Goal: Task Accomplishment & Management: Use online tool/utility

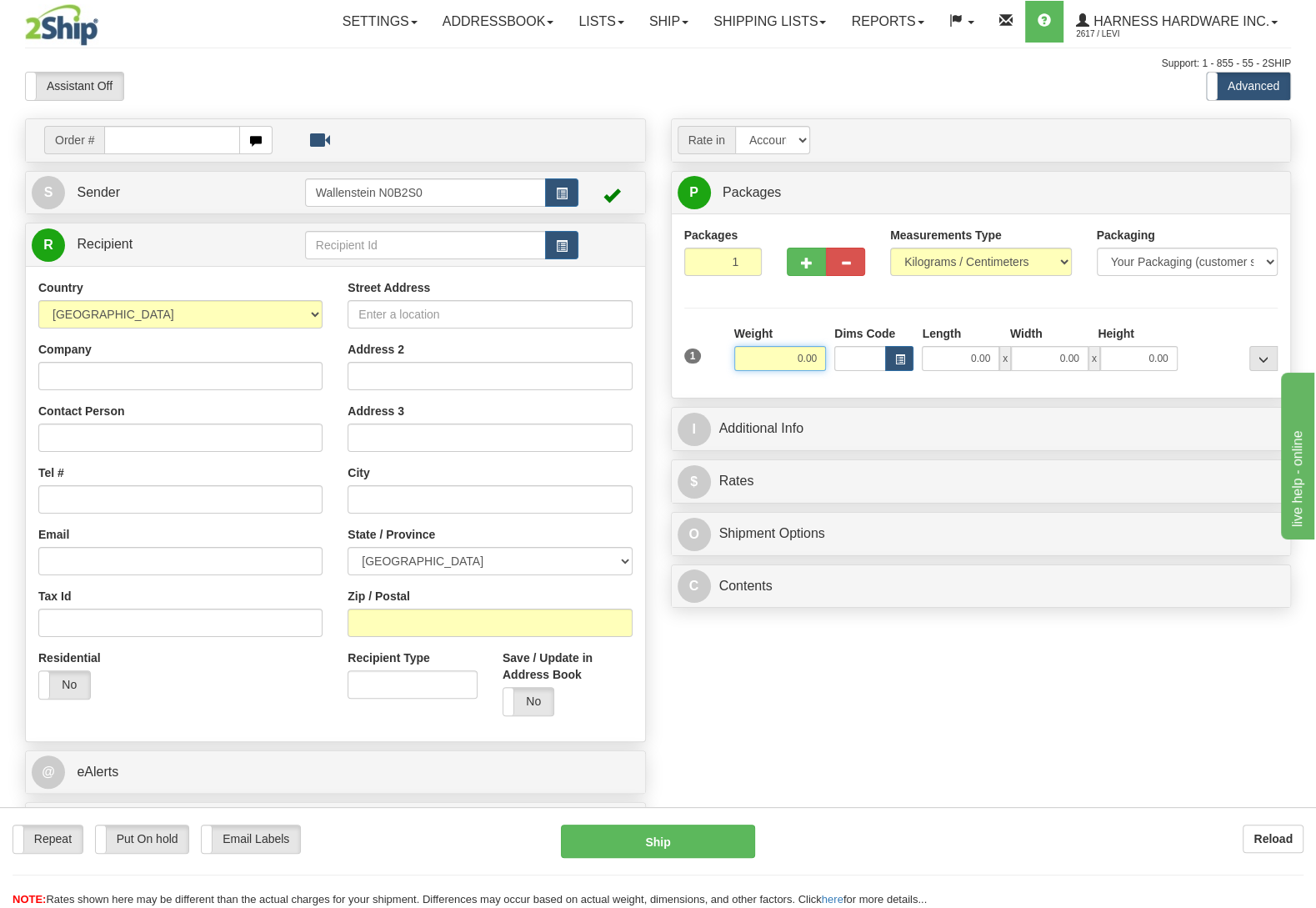
click at [776, 353] on input "0.00" at bounding box center [780, 359] width 92 height 25
type input "3.50"
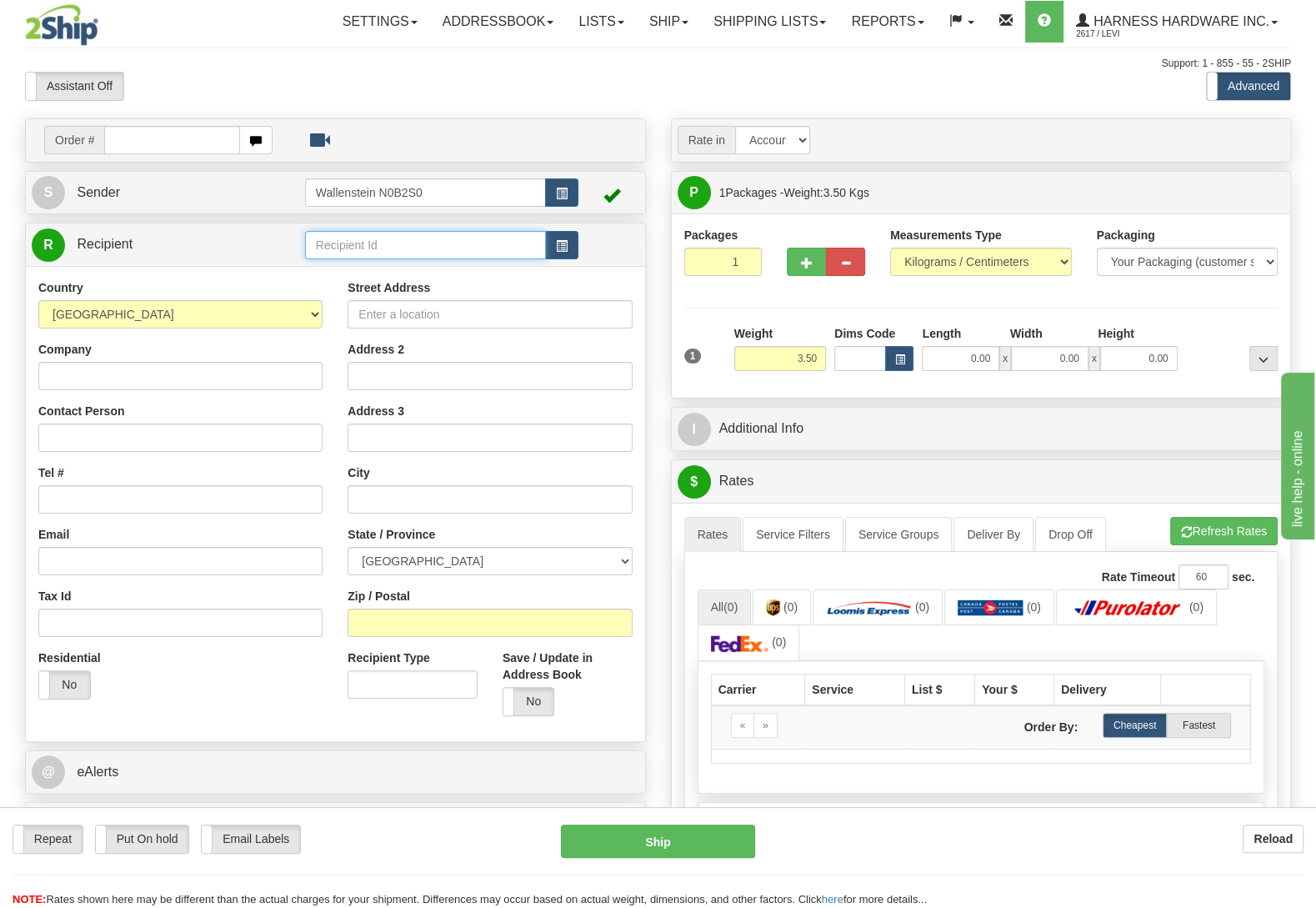
click at [382, 251] on input "text" at bounding box center [425, 245] width 241 height 29
type input "miam"
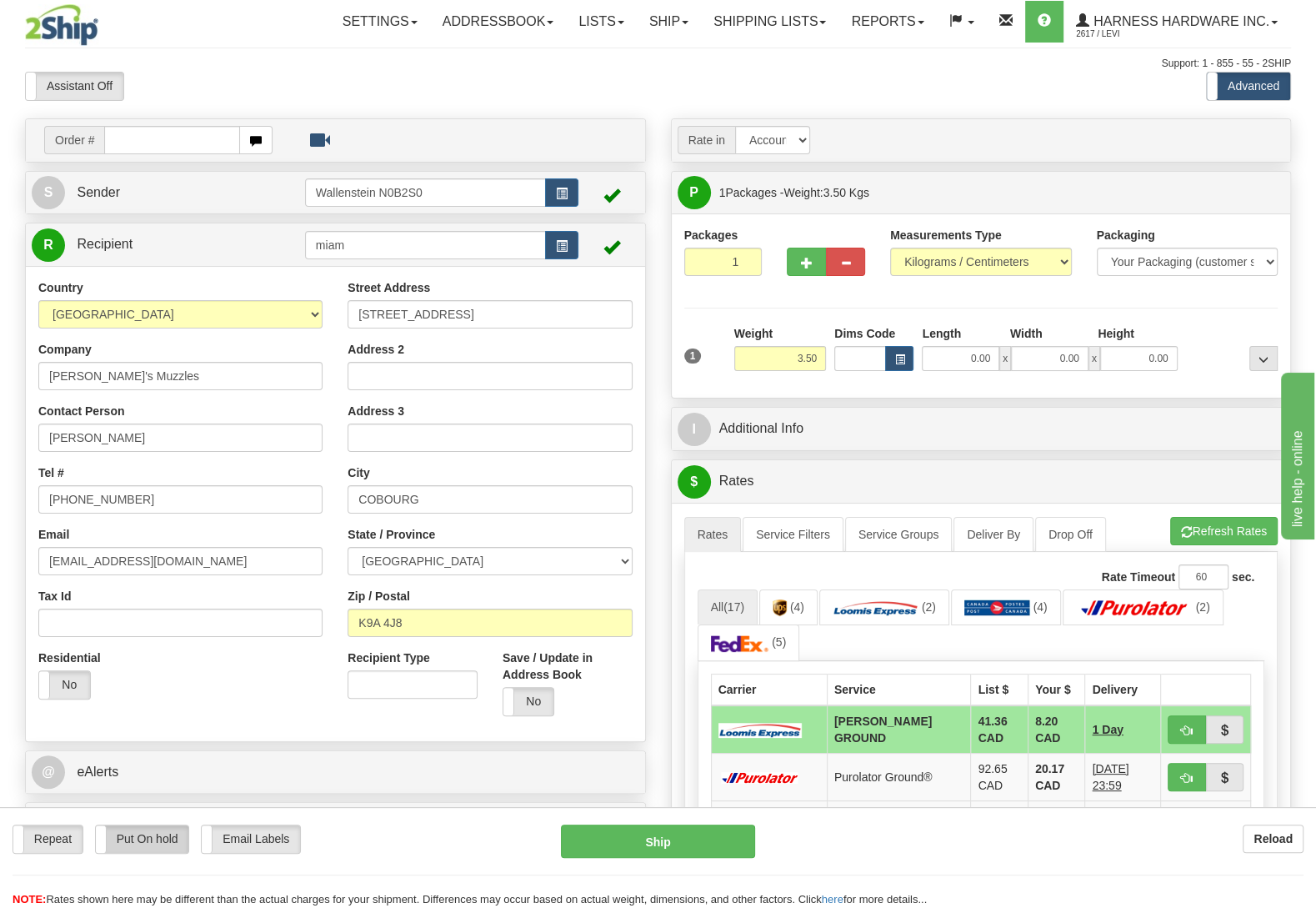
click at [172, 837] on label "Put On hold" at bounding box center [143, 839] width 94 height 28
click at [683, 832] on button "Hold" at bounding box center [658, 841] width 194 height 33
type input "DD"
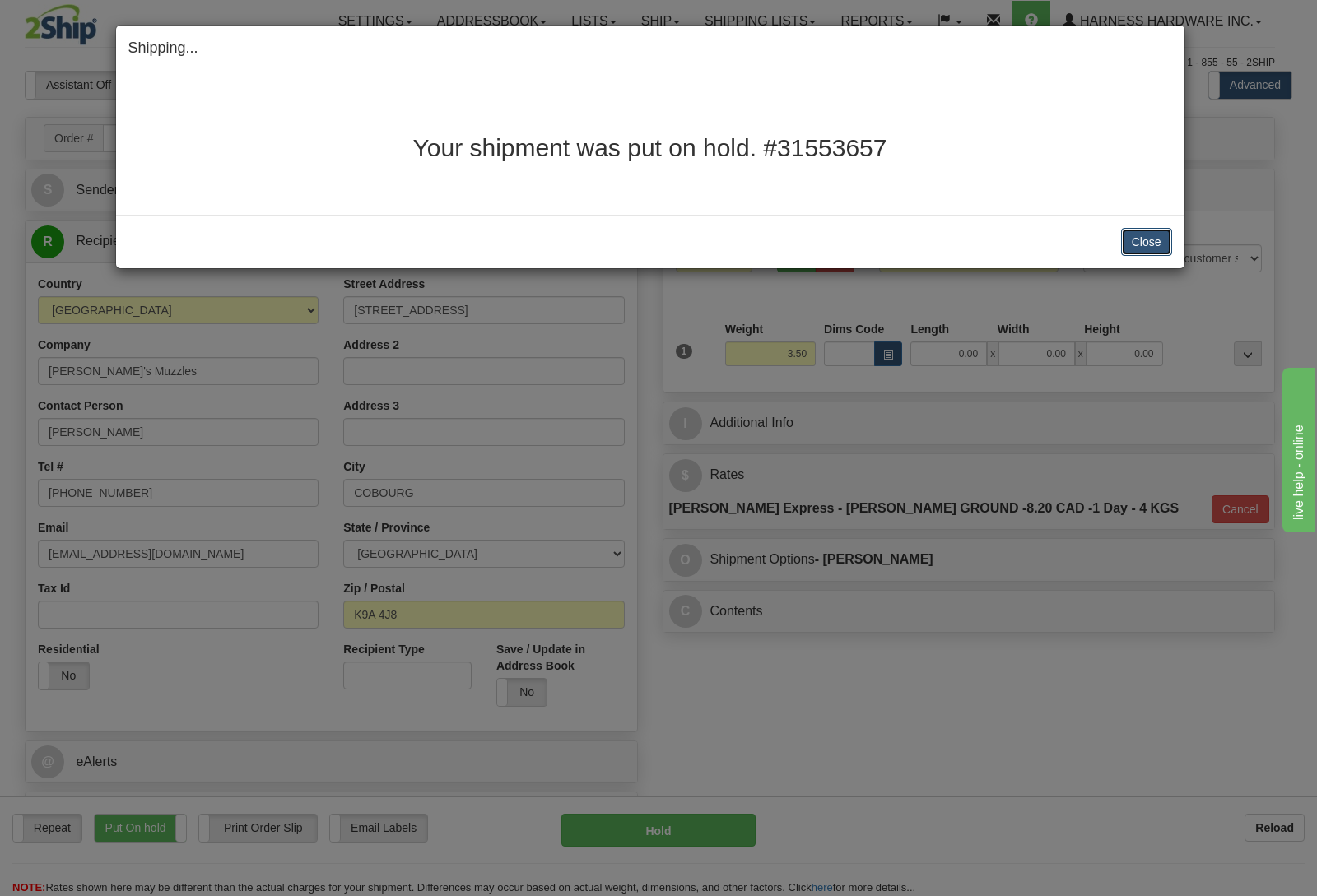
click at [1143, 251] on button "Close" at bounding box center [1147, 242] width 51 height 28
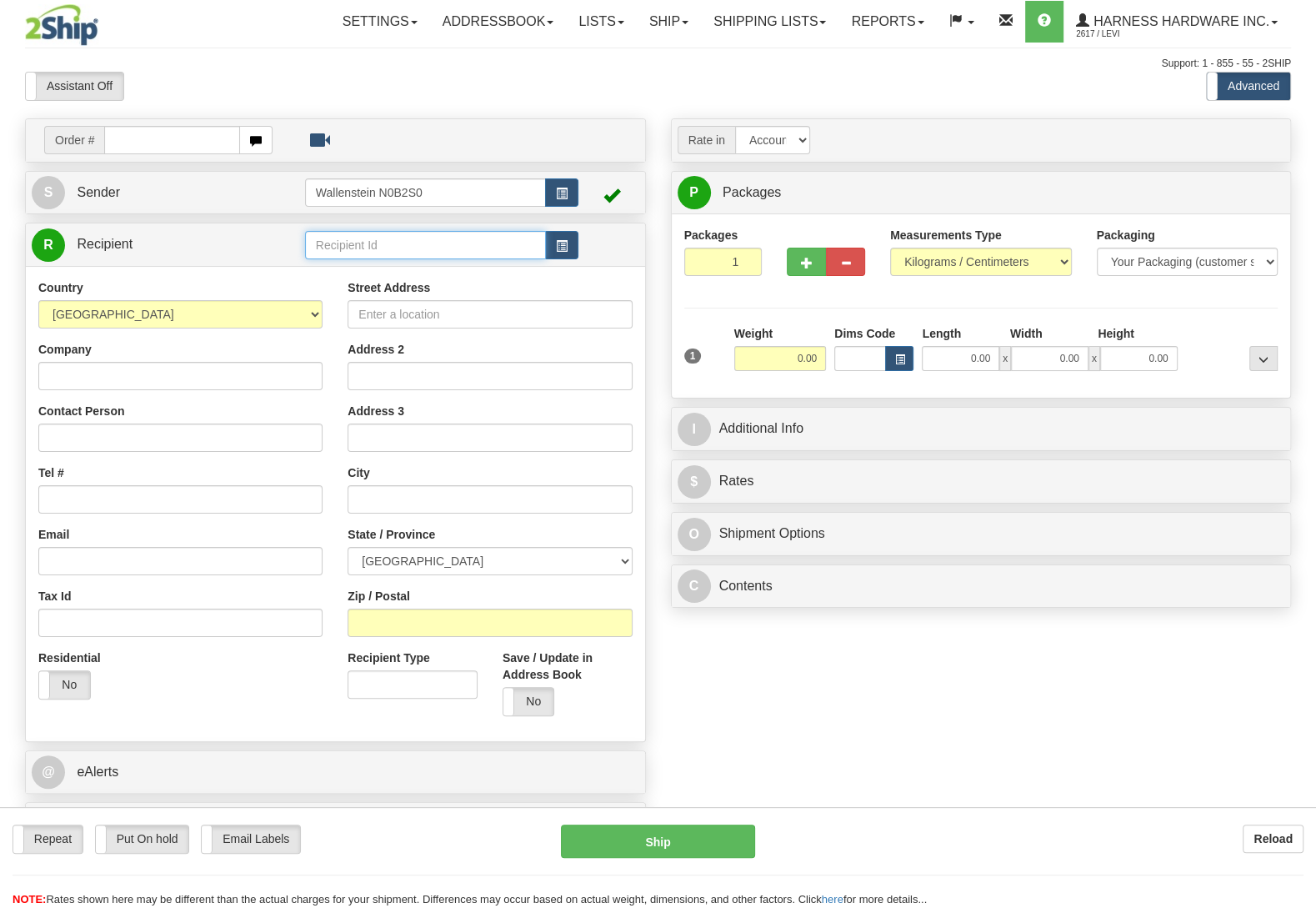
click at [386, 251] on input "text" at bounding box center [425, 245] width 241 height 29
type input "nate"
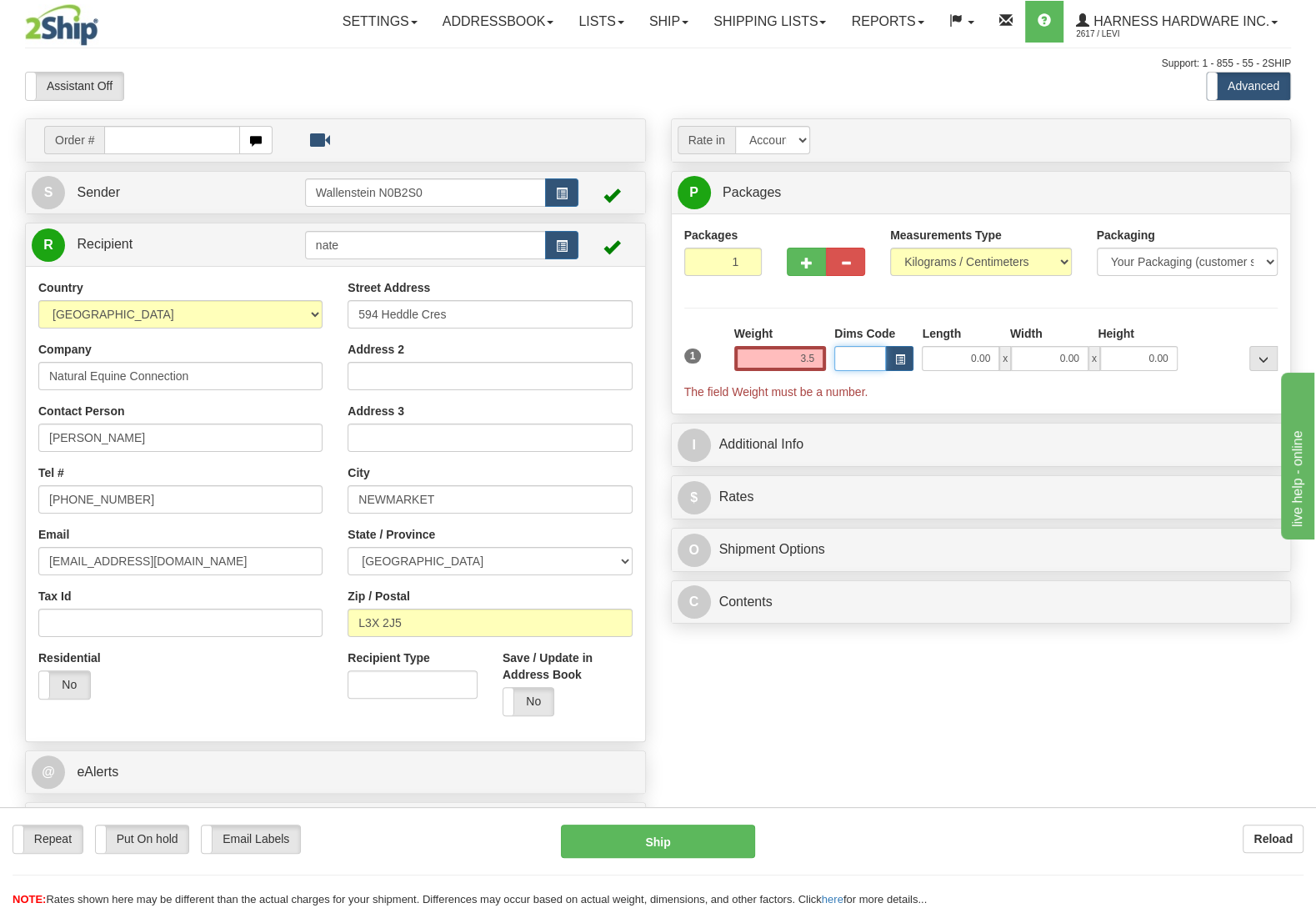
type input "3.50"
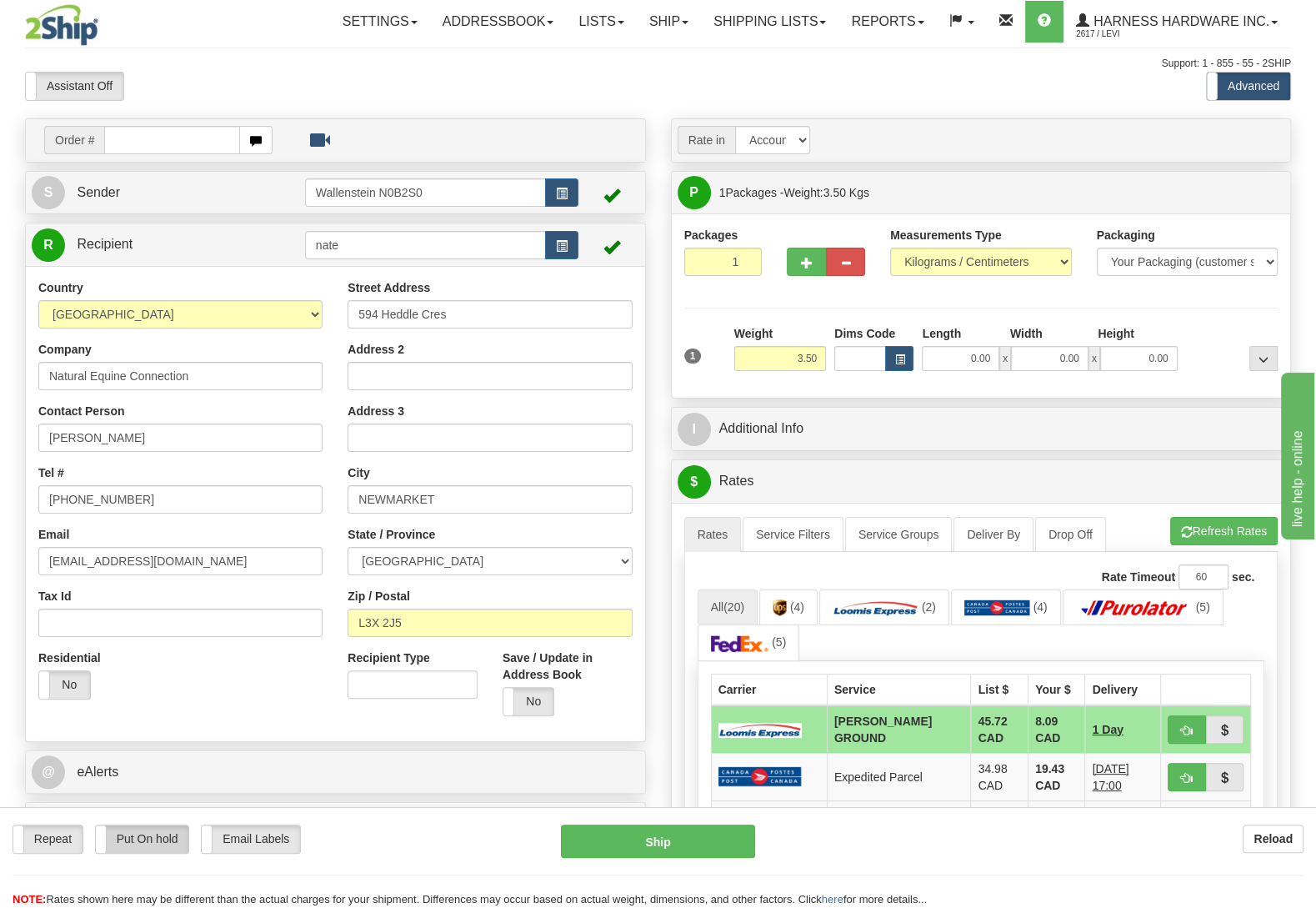
click at [143, 850] on label "Put On hold" at bounding box center [143, 839] width 94 height 28
click at [695, 851] on button "Hold" at bounding box center [658, 841] width 194 height 33
type input "DD"
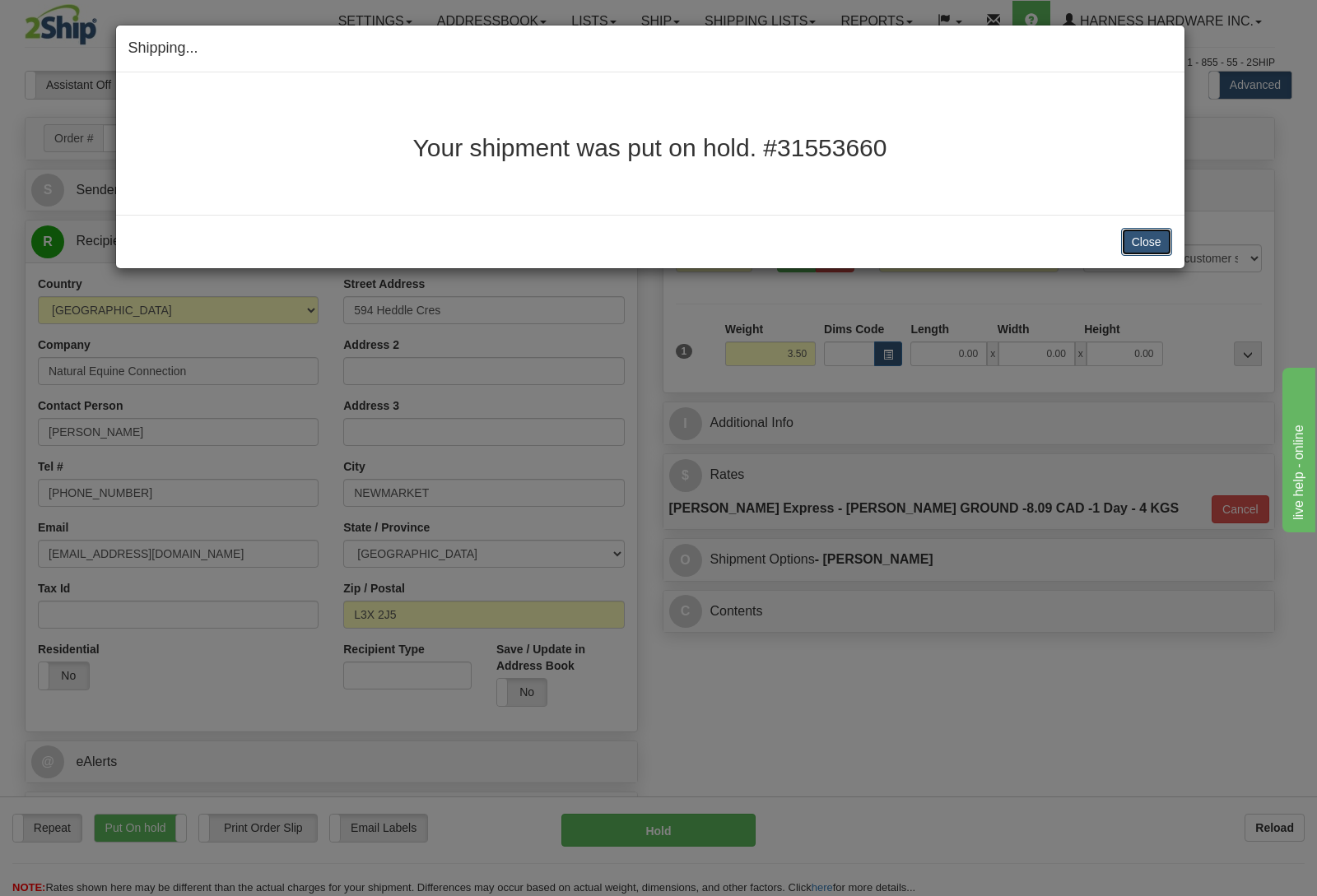
click at [1136, 247] on button "Close" at bounding box center [1147, 242] width 51 height 28
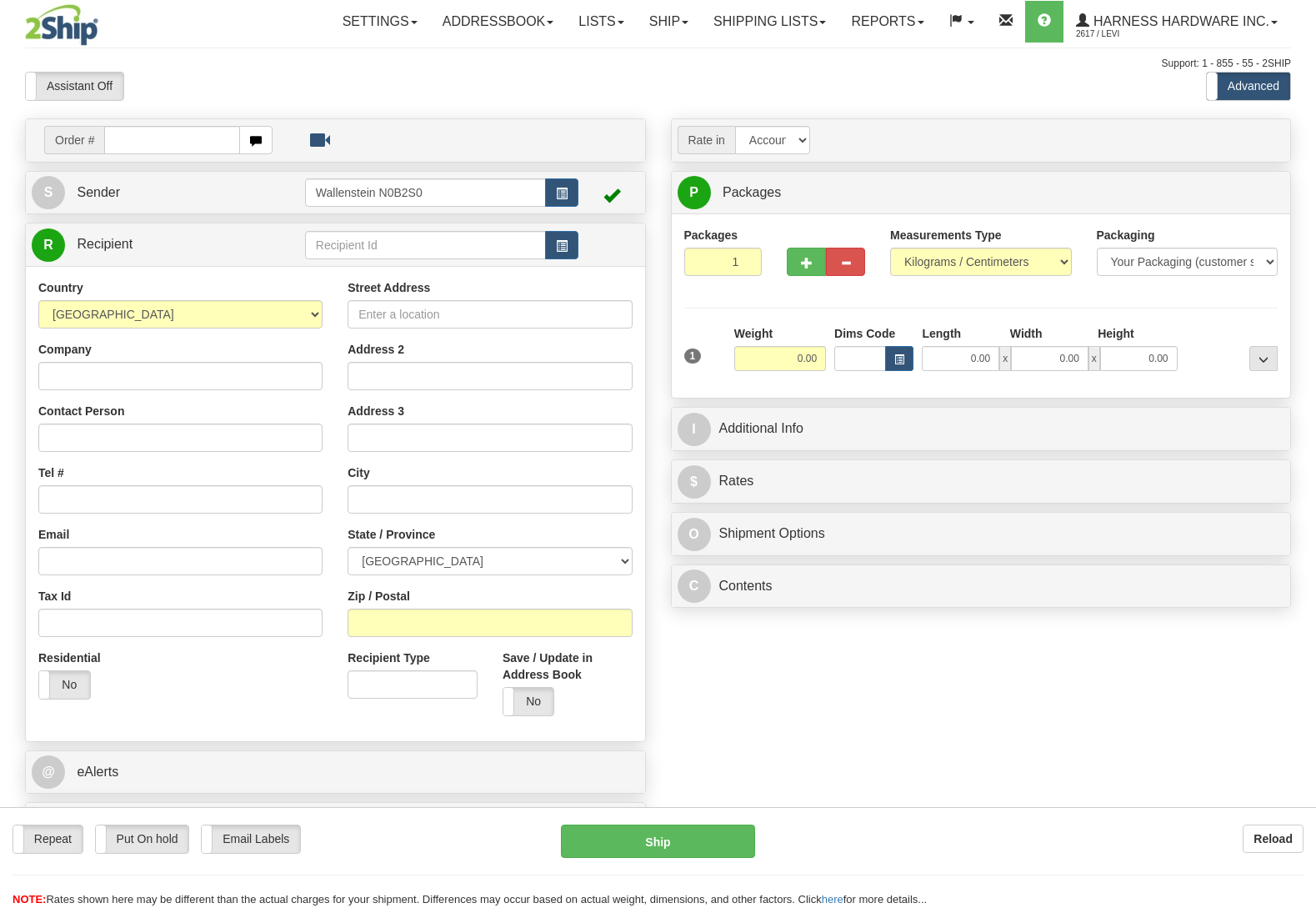
click at [655, 18] on link "Ship" at bounding box center [669, 21] width 64 height 42
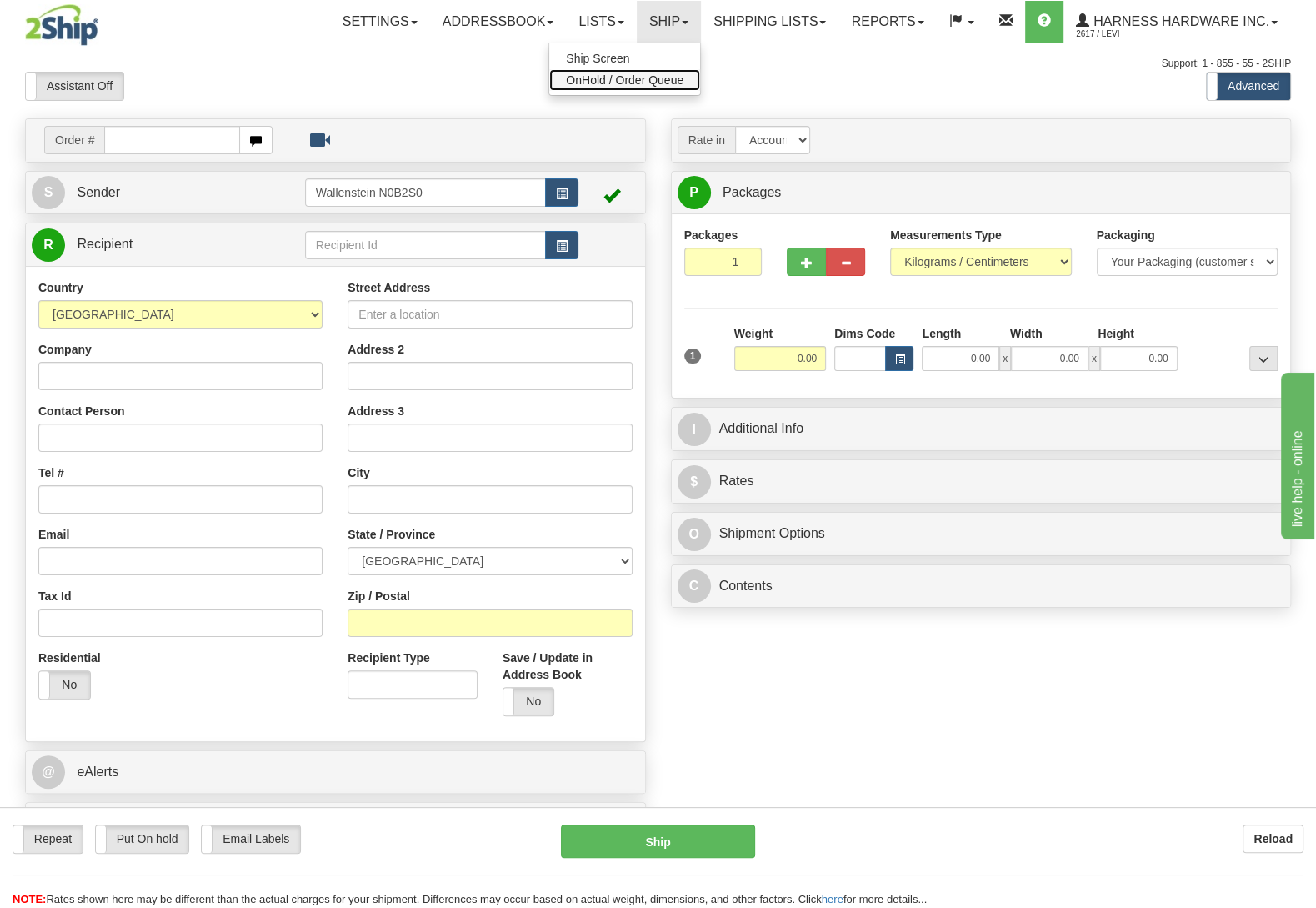
click at [662, 83] on span "OnHold / Order Queue" at bounding box center [625, 79] width 118 height 13
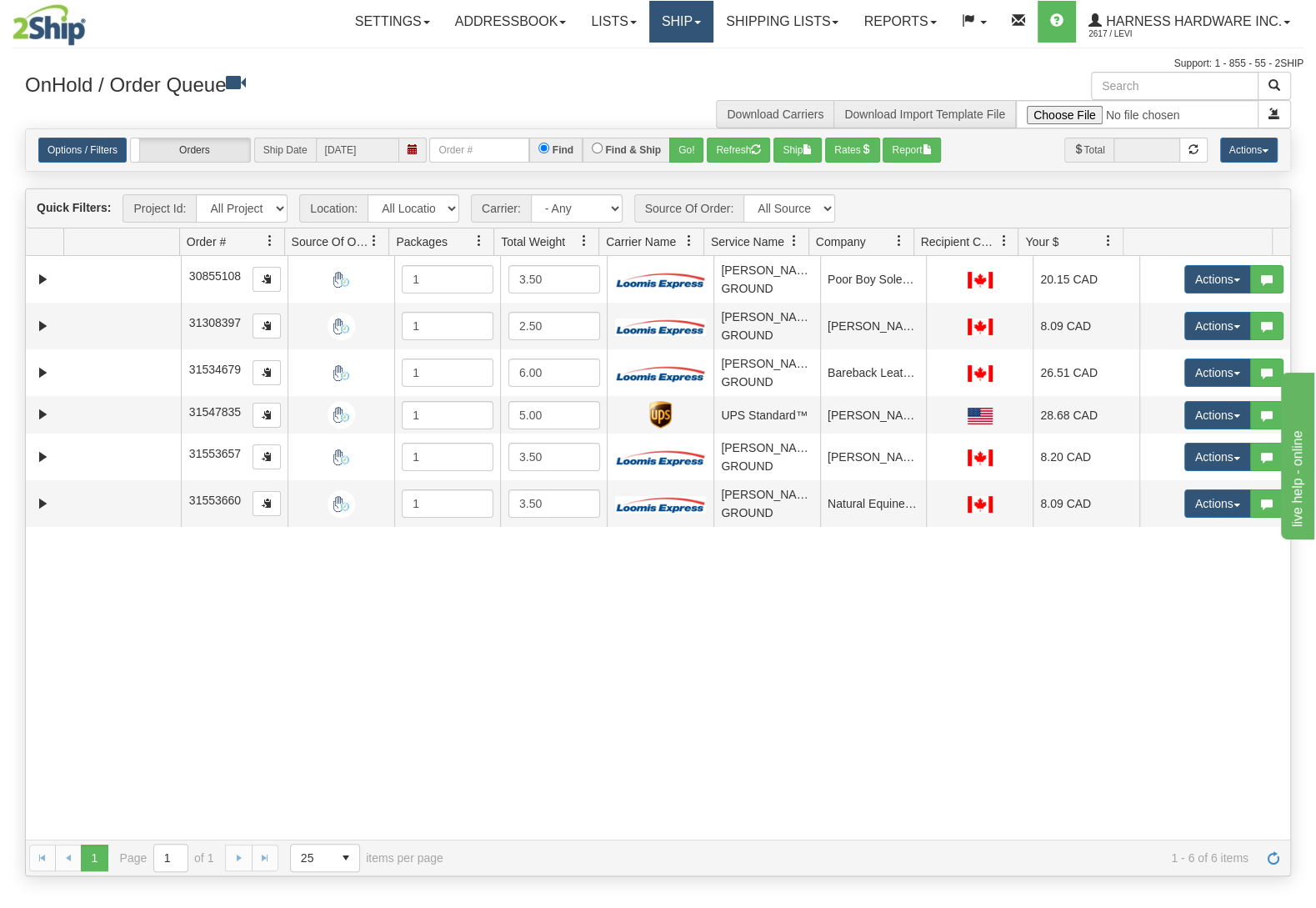
click at [657, 15] on link "Ship" at bounding box center [681, 21] width 64 height 42
click at [655, 58] on link "Ship Screen" at bounding box center [637, 58] width 151 height 21
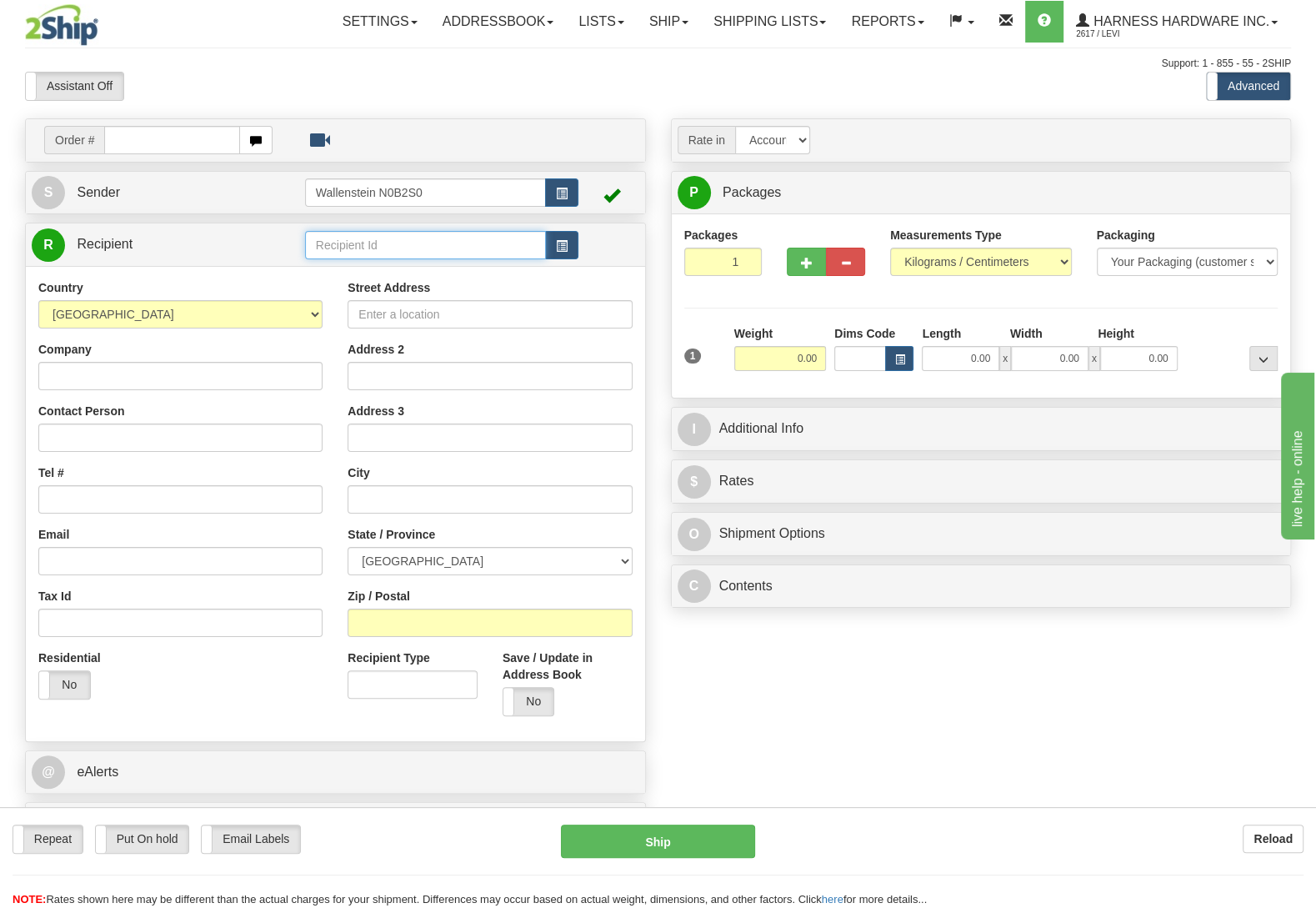
click at [503, 237] on input "text" at bounding box center [425, 245] width 241 height 29
type input "mtk"
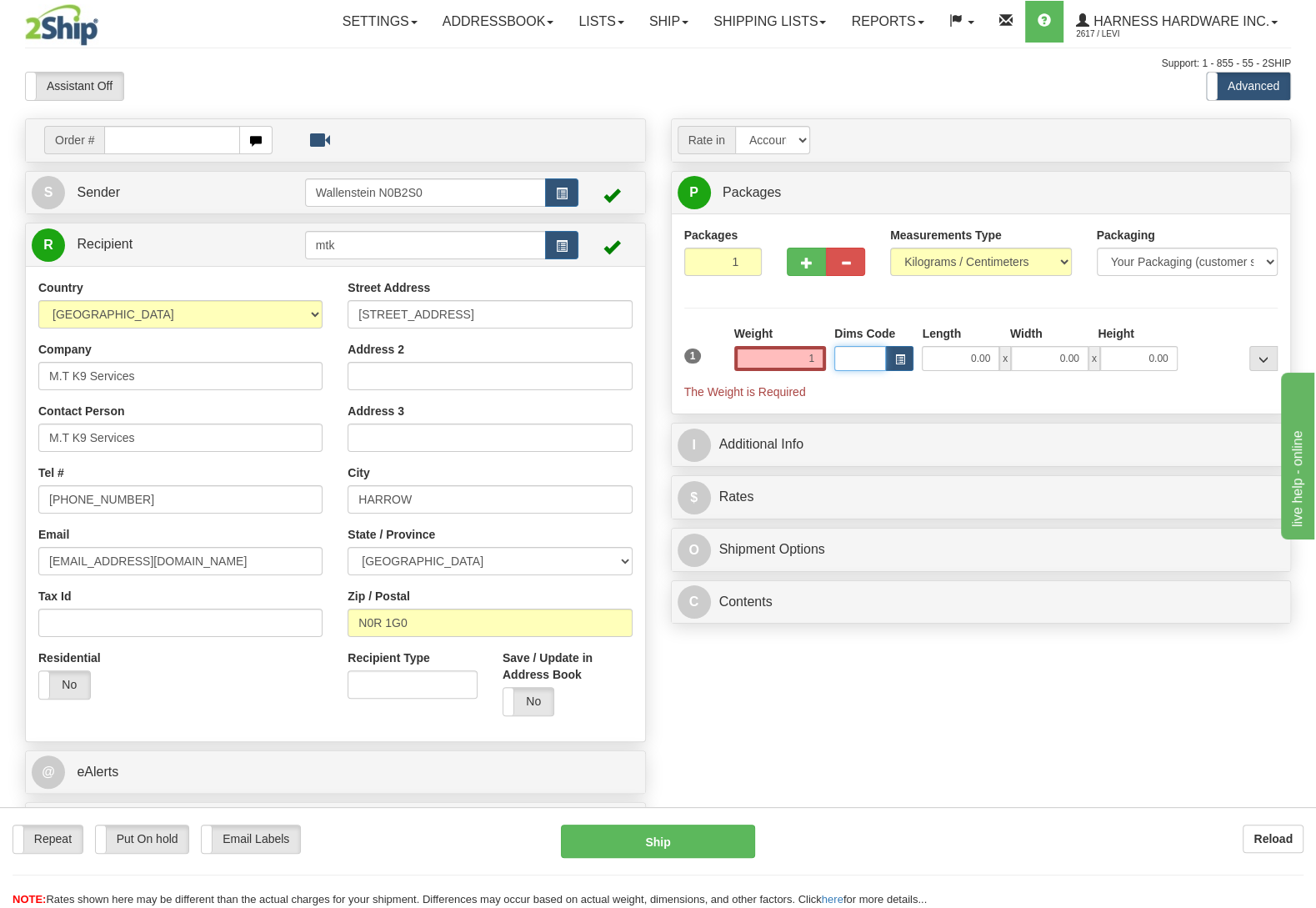
type input "1.00"
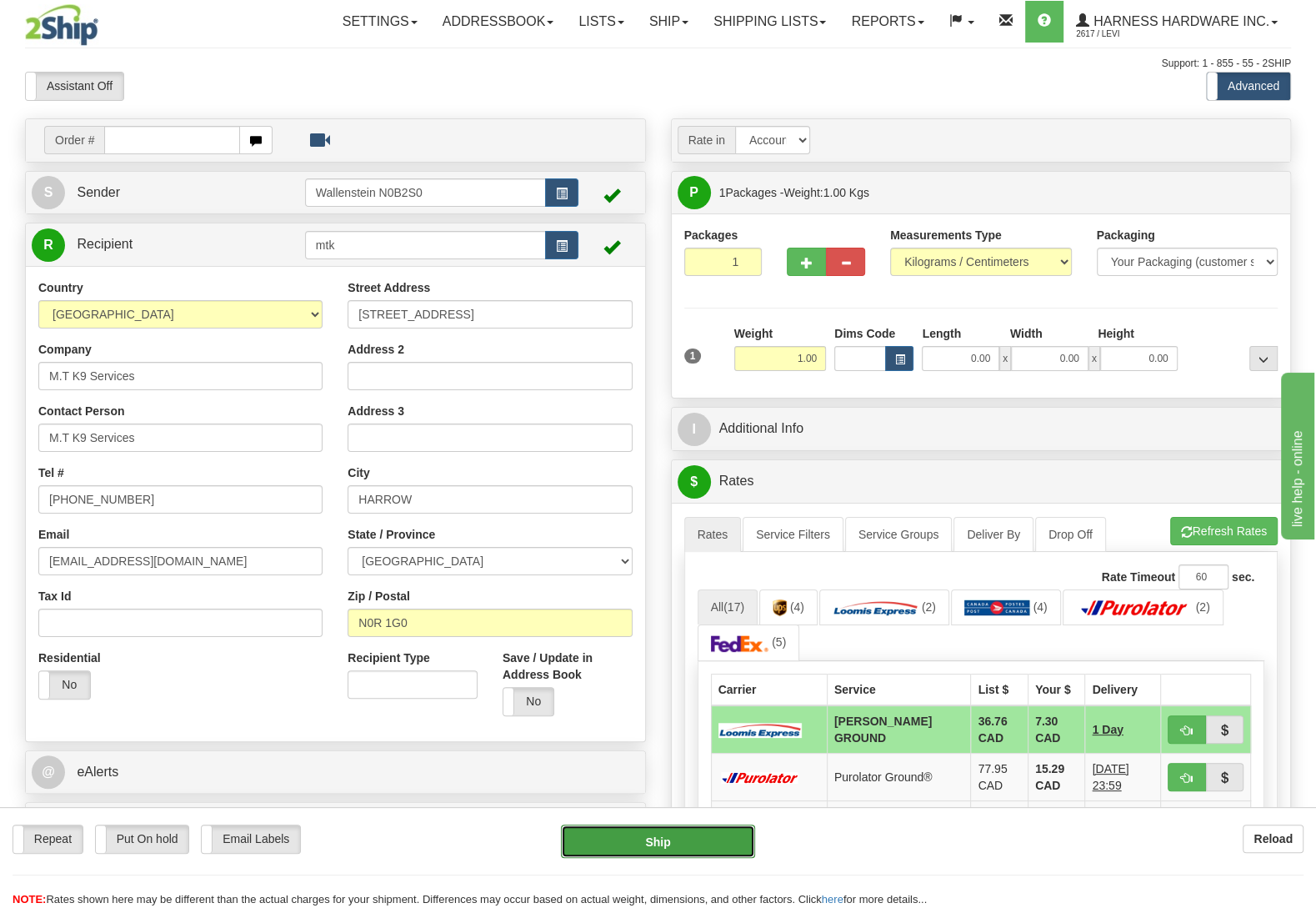
click at [654, 830] on button "Ship" at bounding box center [658, 841] width 194 height 33
type input "DD"
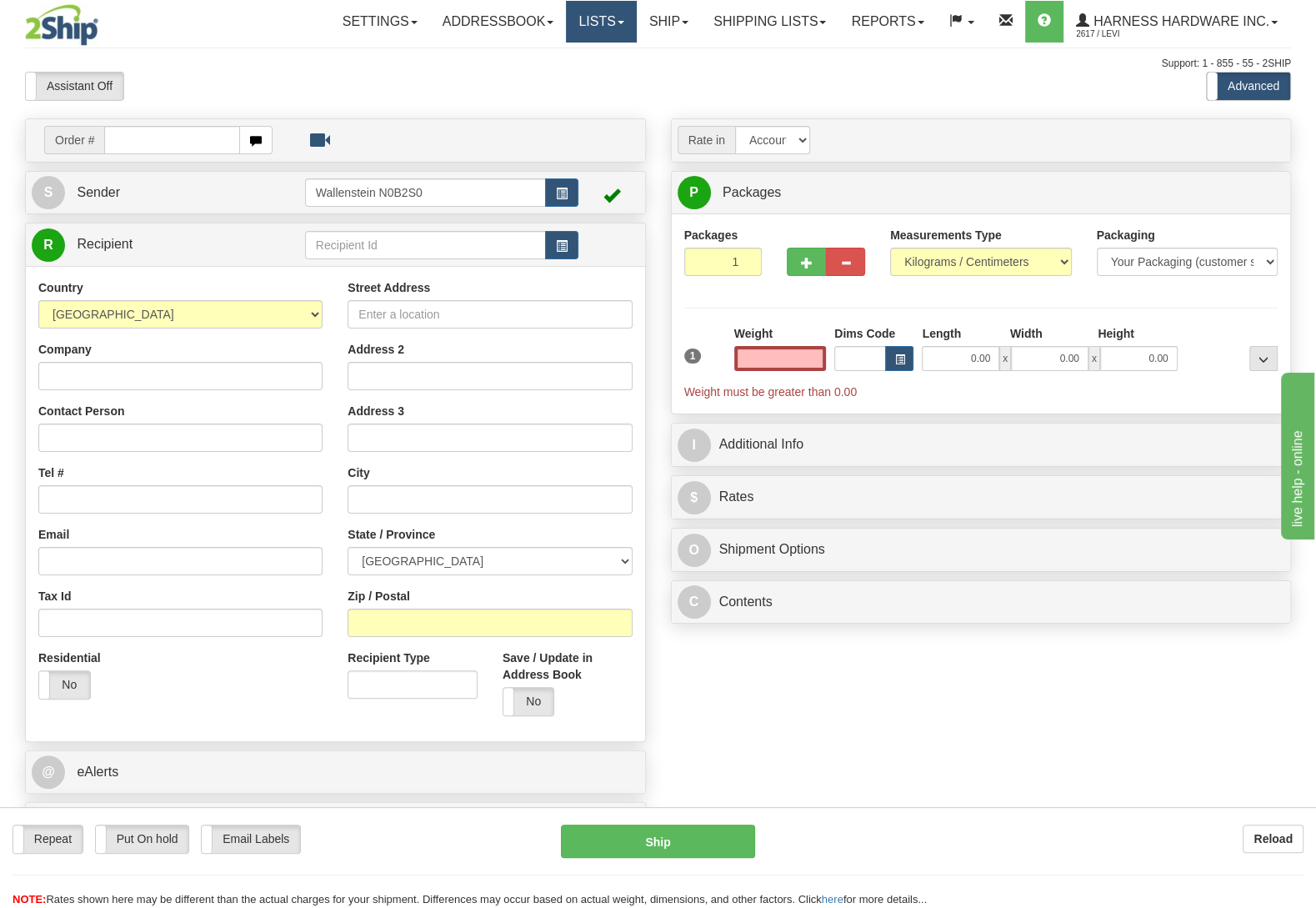
type input "0.00"
